Goal: Information Seeking & Learning: Check status

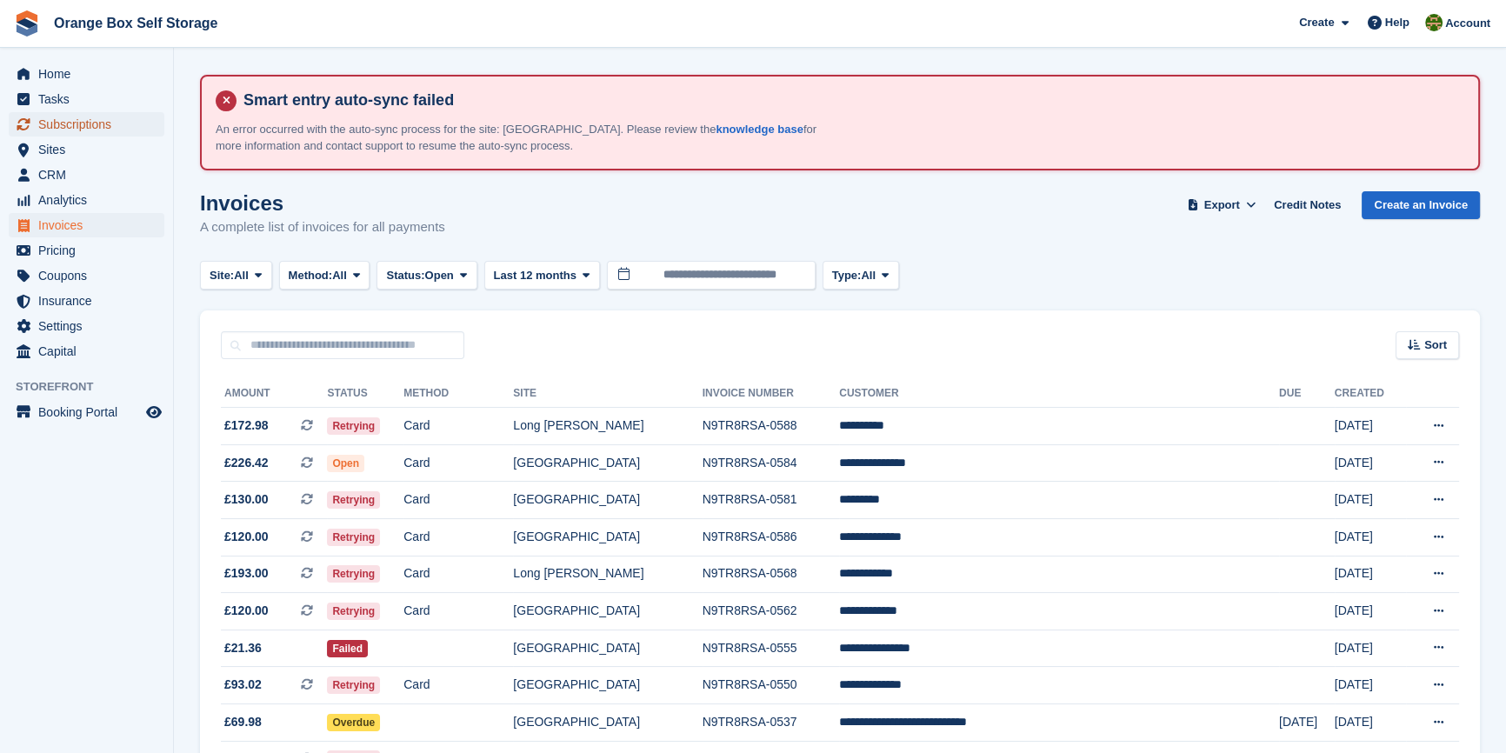
click at [61, 136] on span "Subscriptions" at bounding box center [90, 124] width 104 height 24
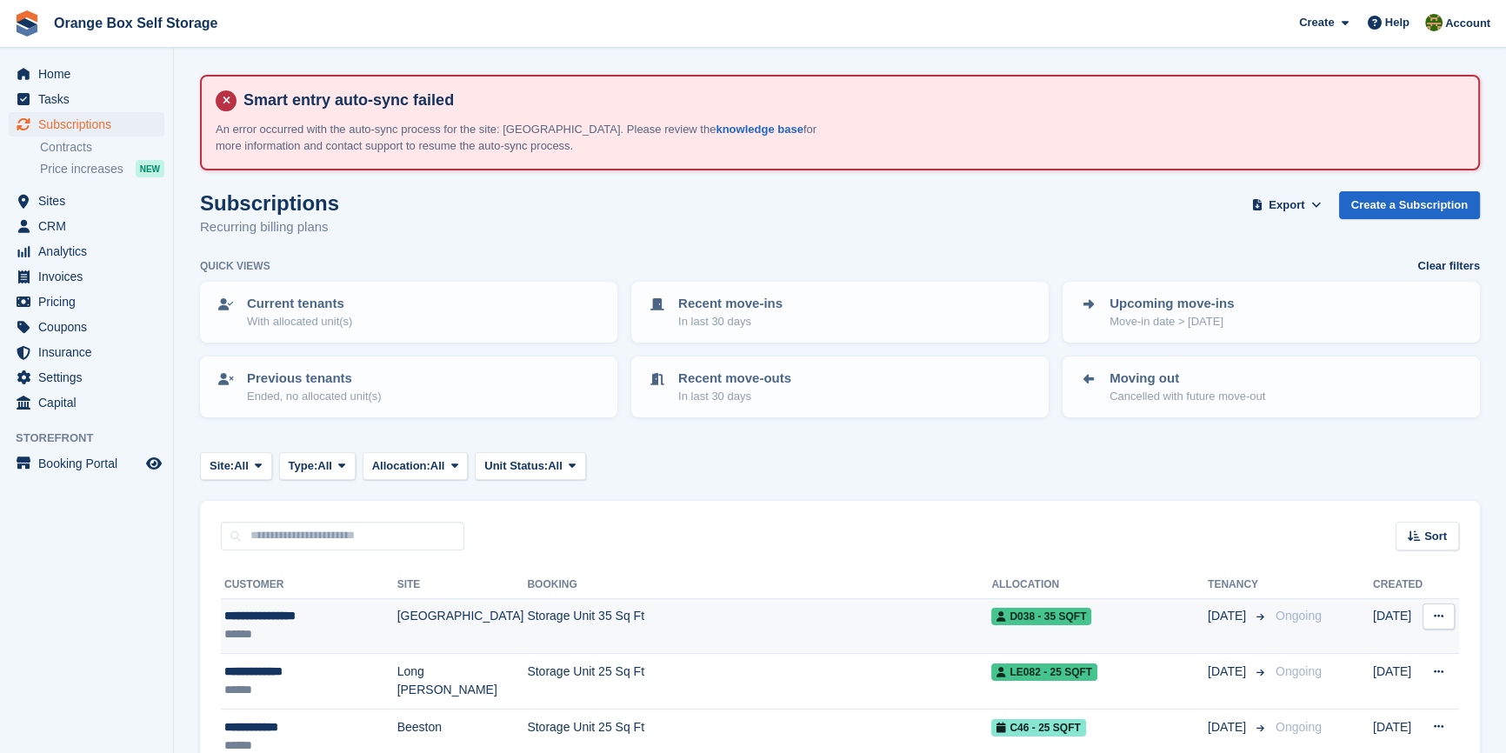
click at [629, 609] on td "Storage Unit 35 Sq Ft" at bounding box center [759, 626] width 464 height 56
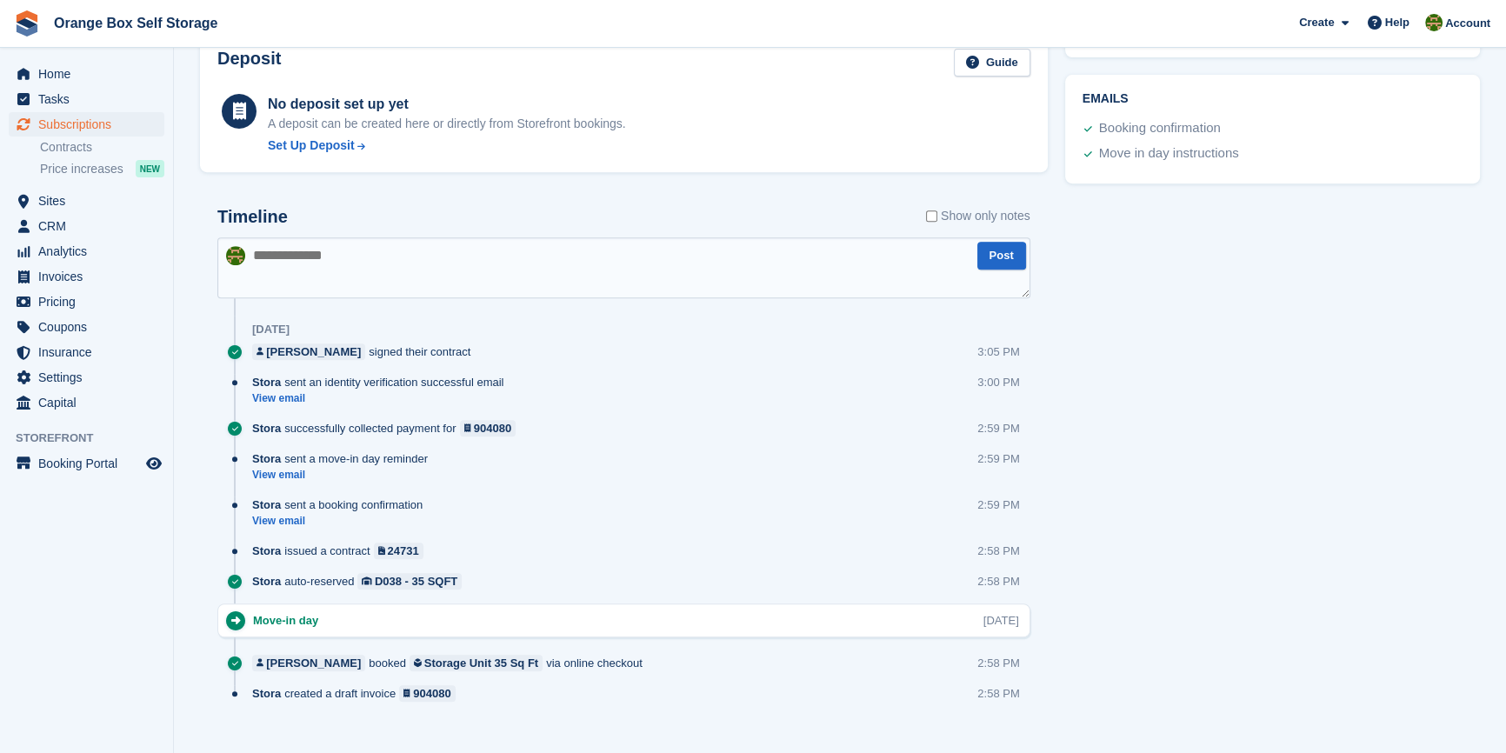
scroll to position [948, 0]
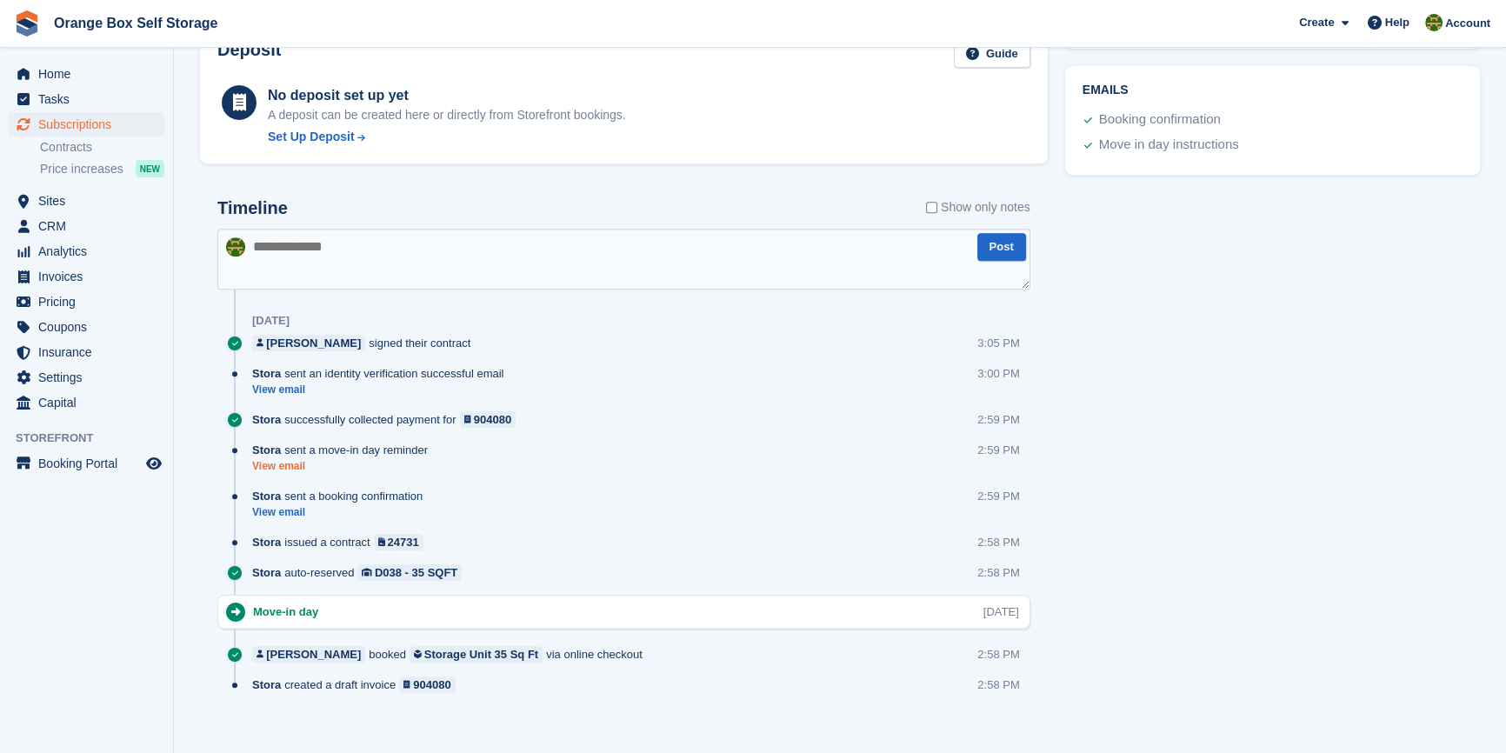
click at [280, 461] on link "View email" at bounding box center [344, 466] width 184 height 15
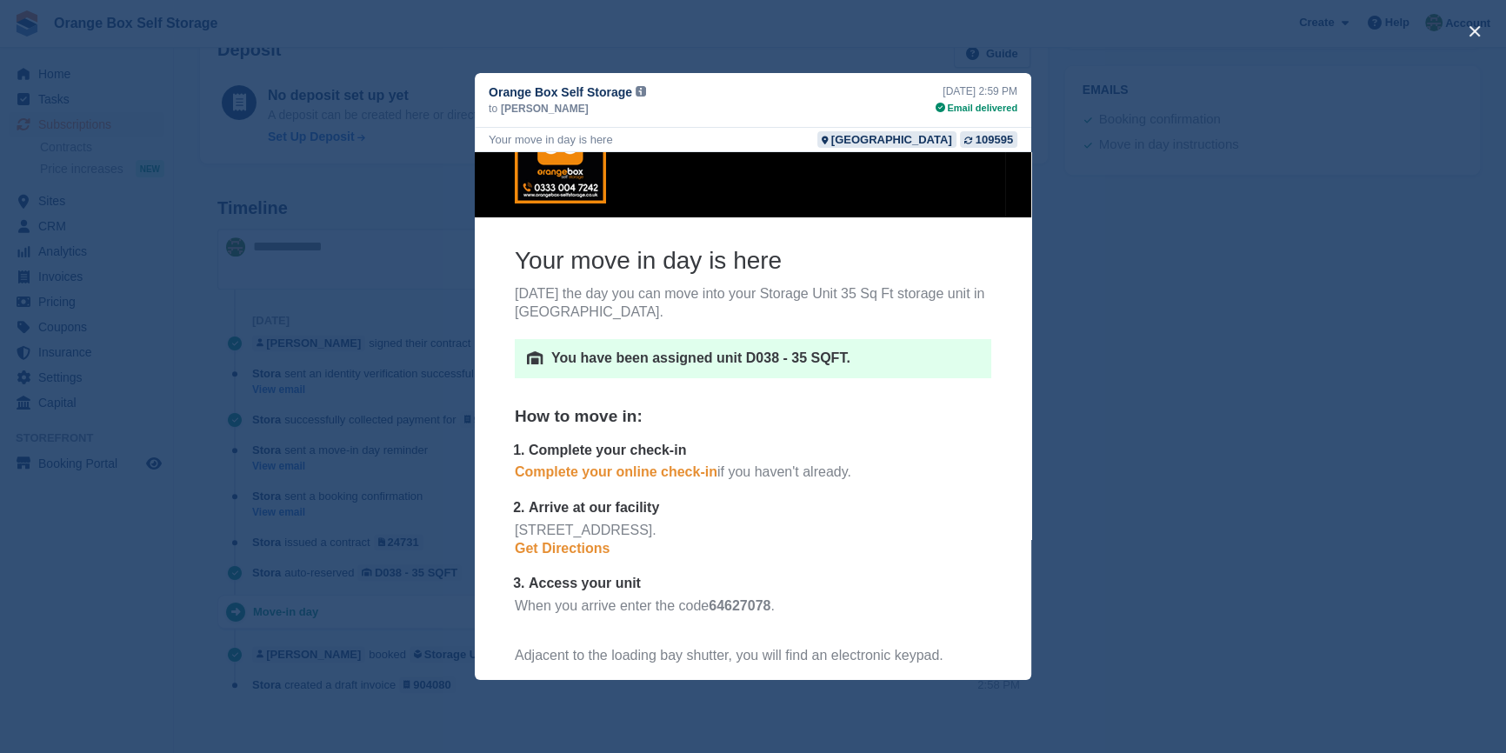
scroll to position [78, 0]
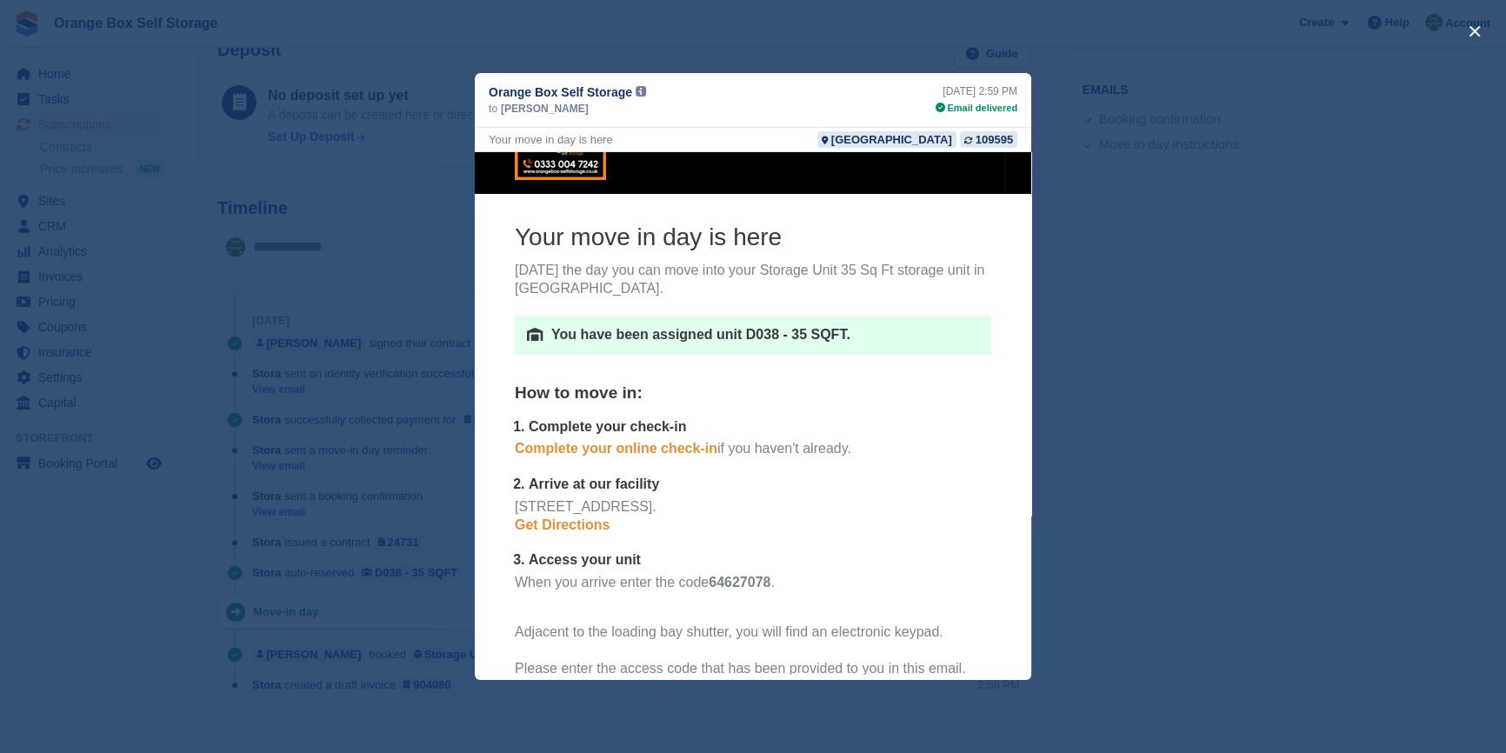
click at [1350, 339] on div "close" at bounding box center [753, 376] width 1506 height 753
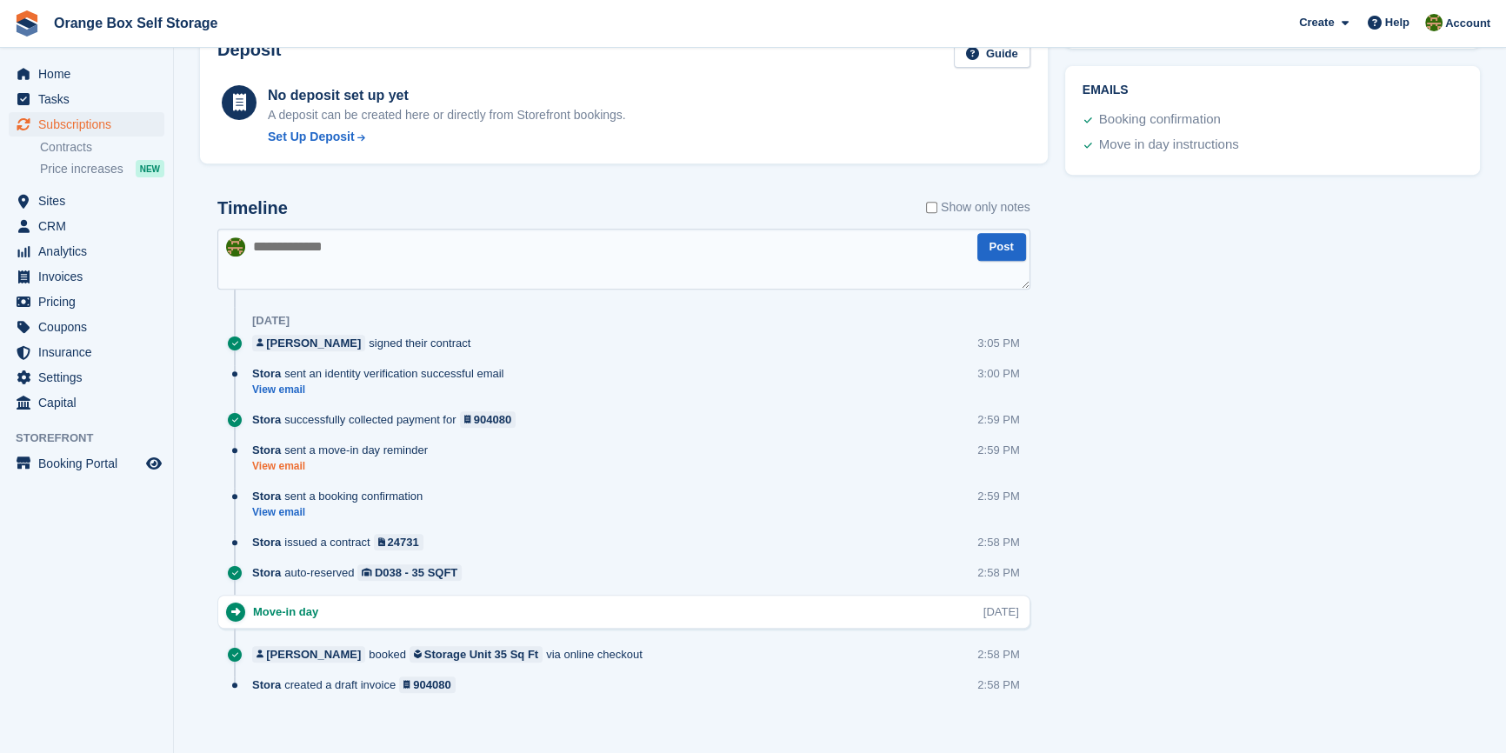
click at [286, 466] on link "View email" at bounding box center [344, 466] width 184 height 15
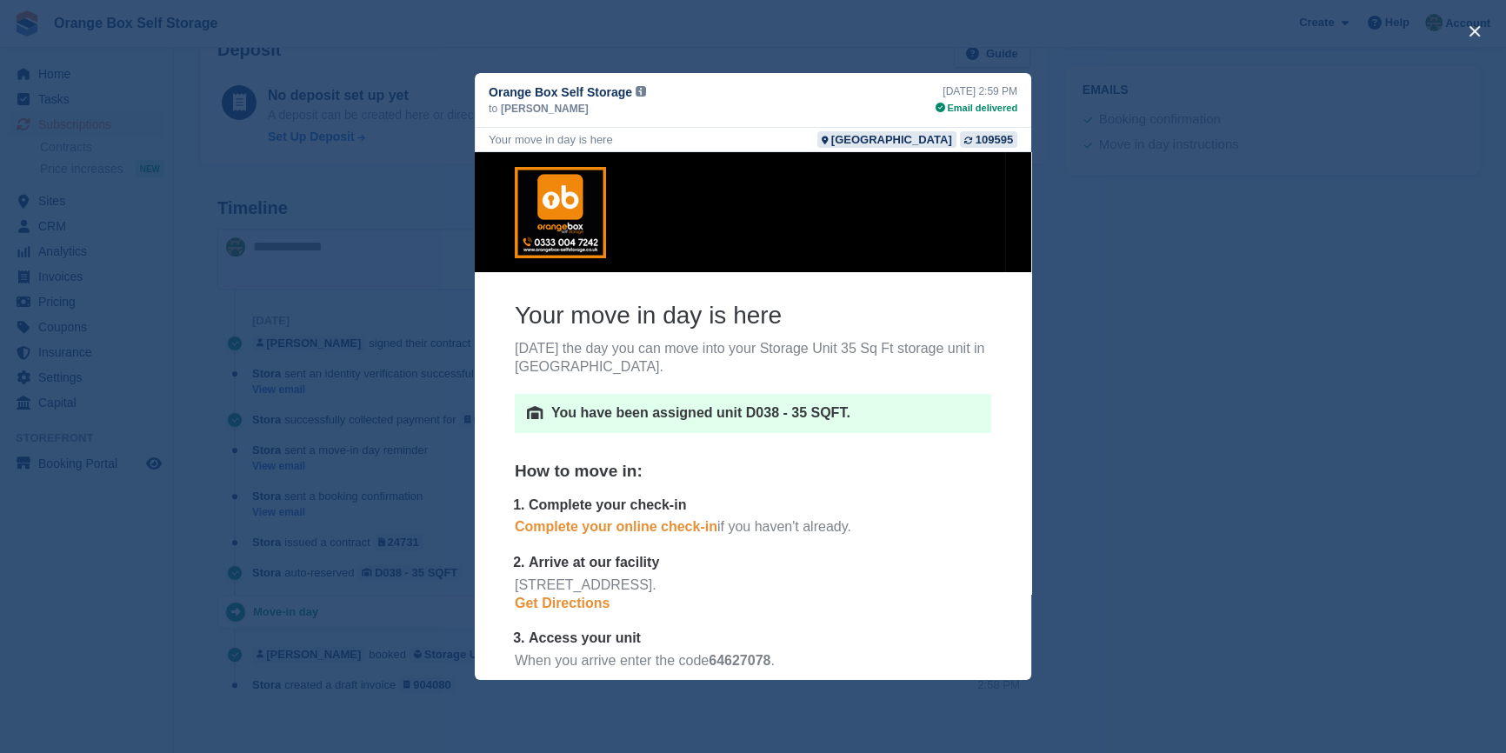
click at [1099, 565] on div "close" at bounding box center [753, 376] width 1506 height 753
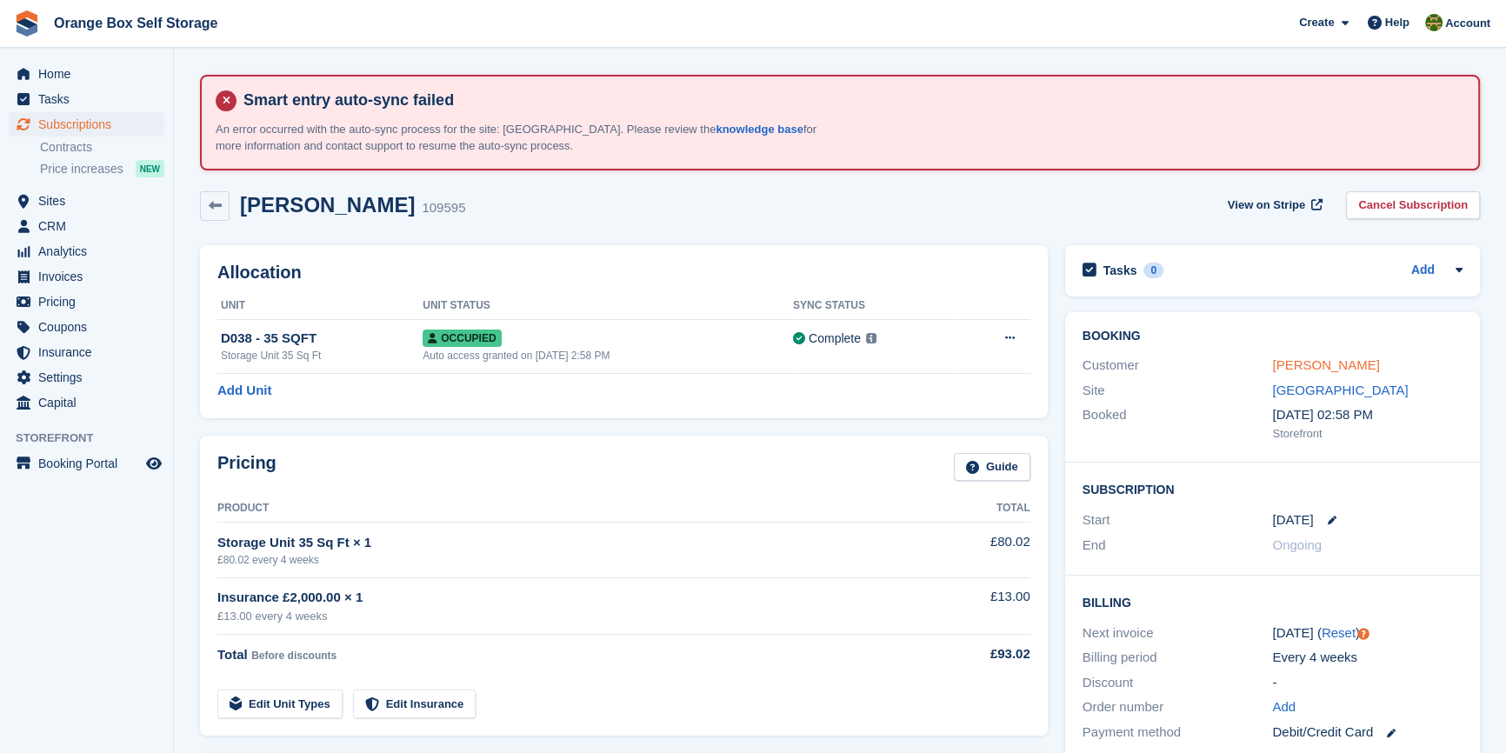
click at [1333, 357] on link "[PERSON_NAME]" at bounding box center [1325, 364] width 107 height 15
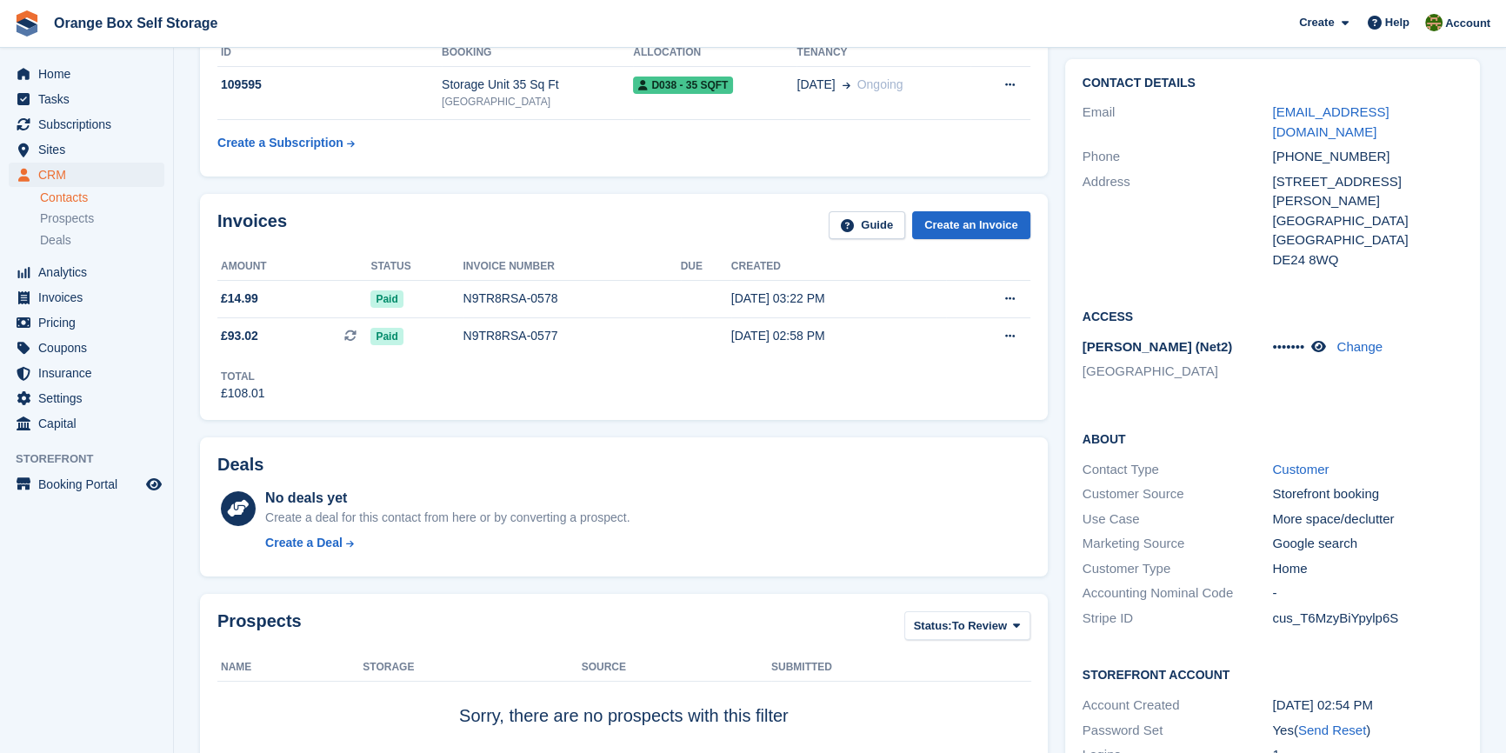
scroll to position [395, 0]
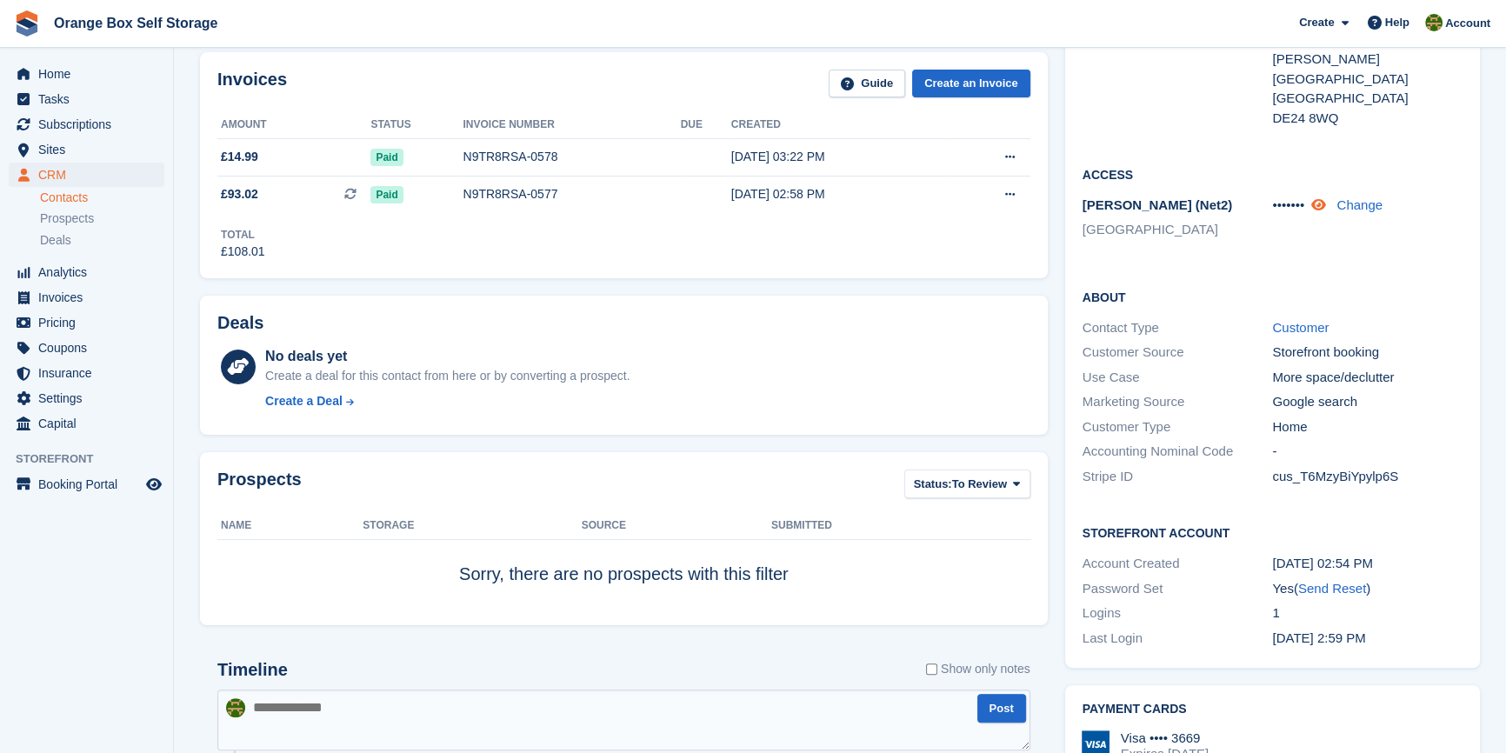
click at [1319, 198] on icon at bounding box center [1318, 204] width 15 height 13
